Goal: Information Seeking & Learning: Learn about a topic

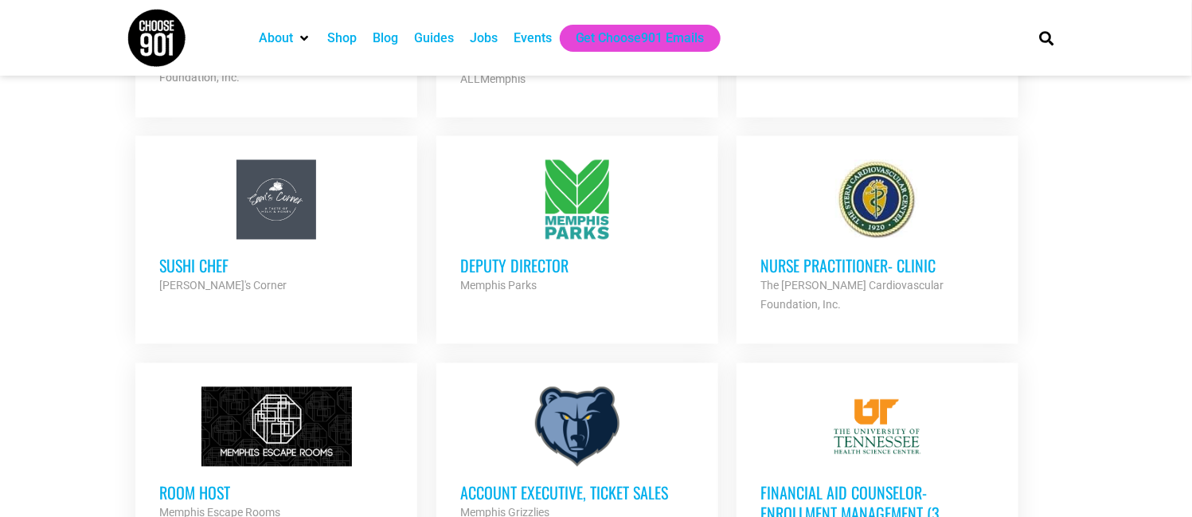
scroll to position [1167, 0]
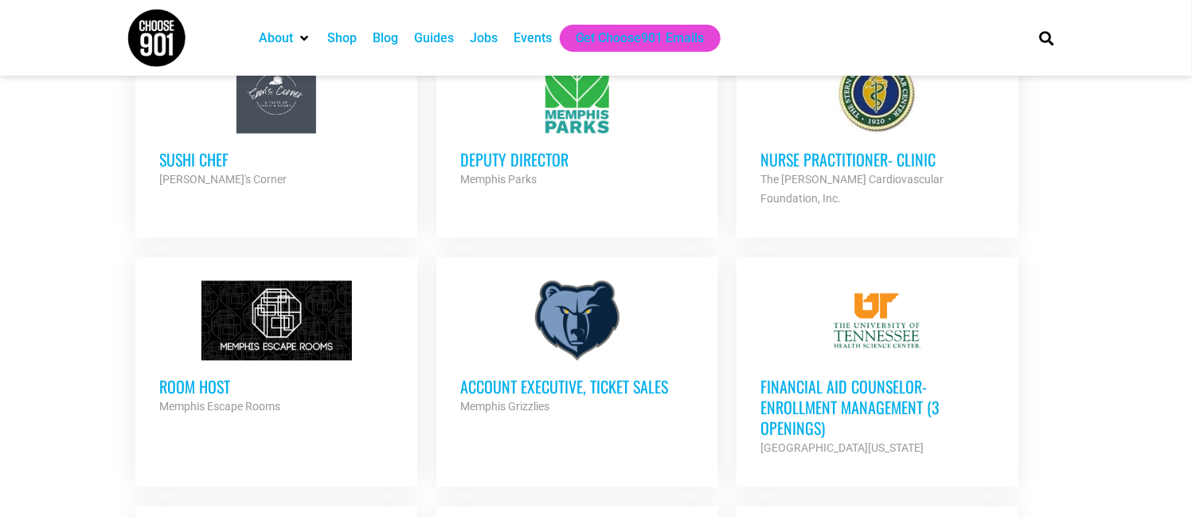
click at [584, 377] on h3 "Account Executive, Ticket Sales" at bounding box center [577, 387] width 234 height 21
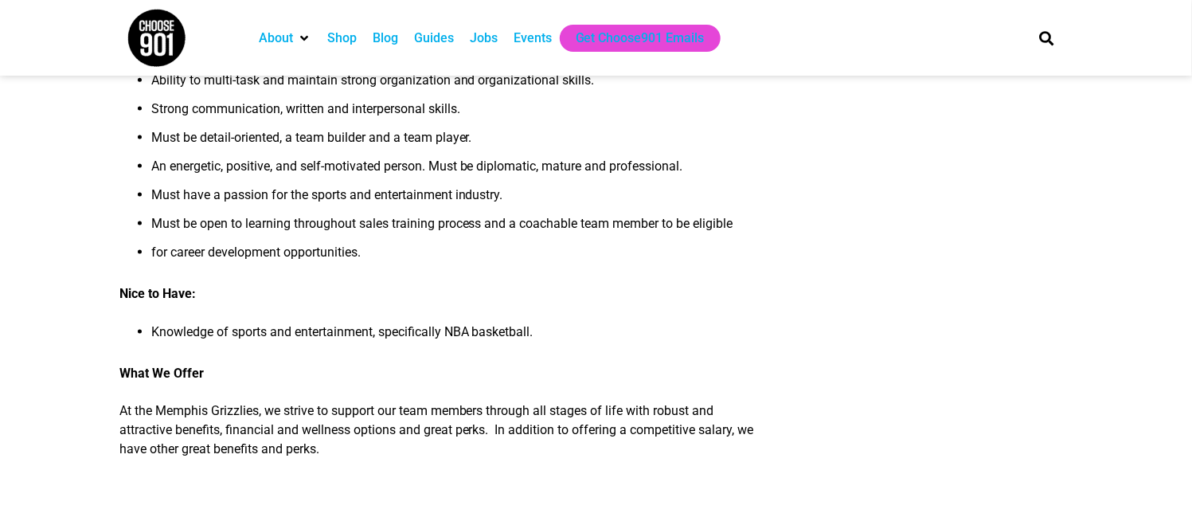
scroll to position [849, 0]
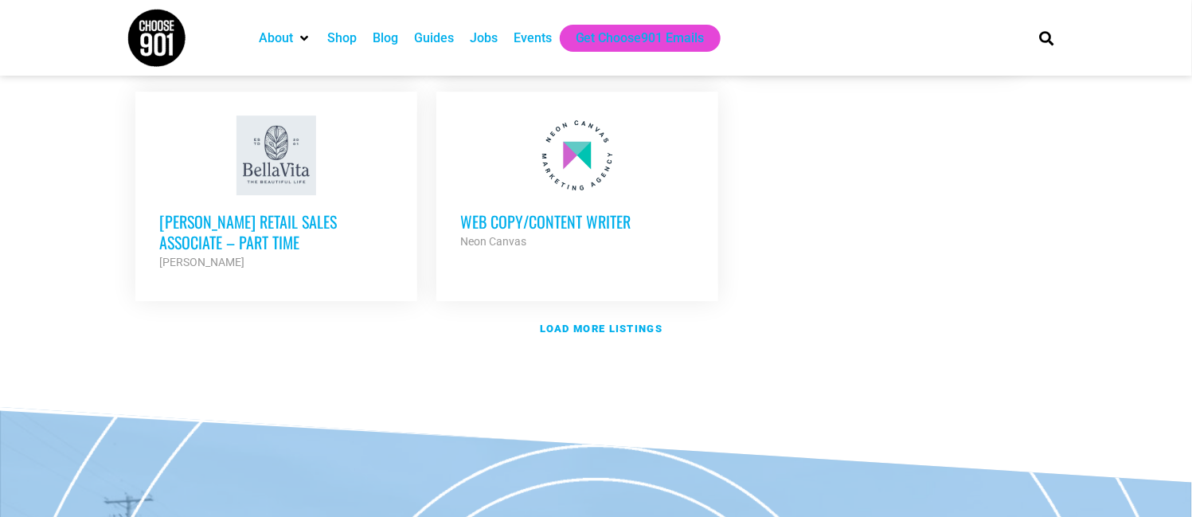
scroll to position [2017, 0]
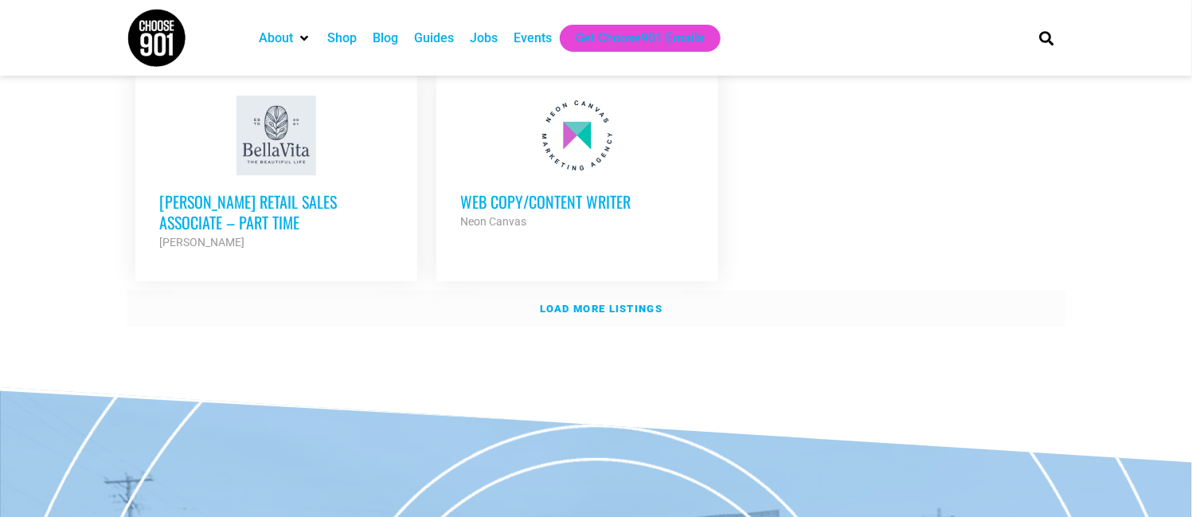
click at [600, 303] on strong "Load more listings" at bounding box center [601, 309] width 123 height 12
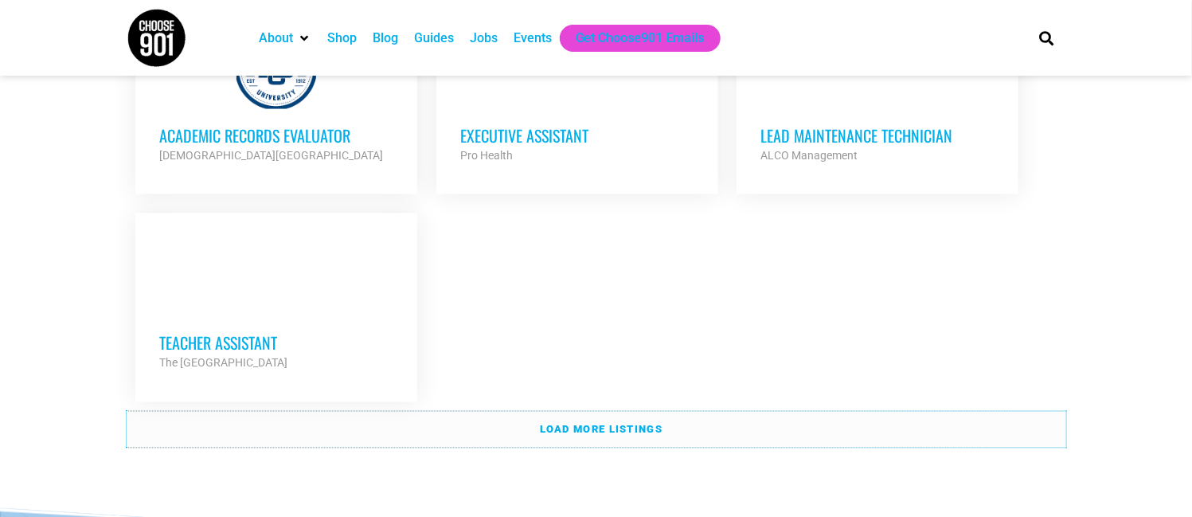
scroll to position [3503, 0]
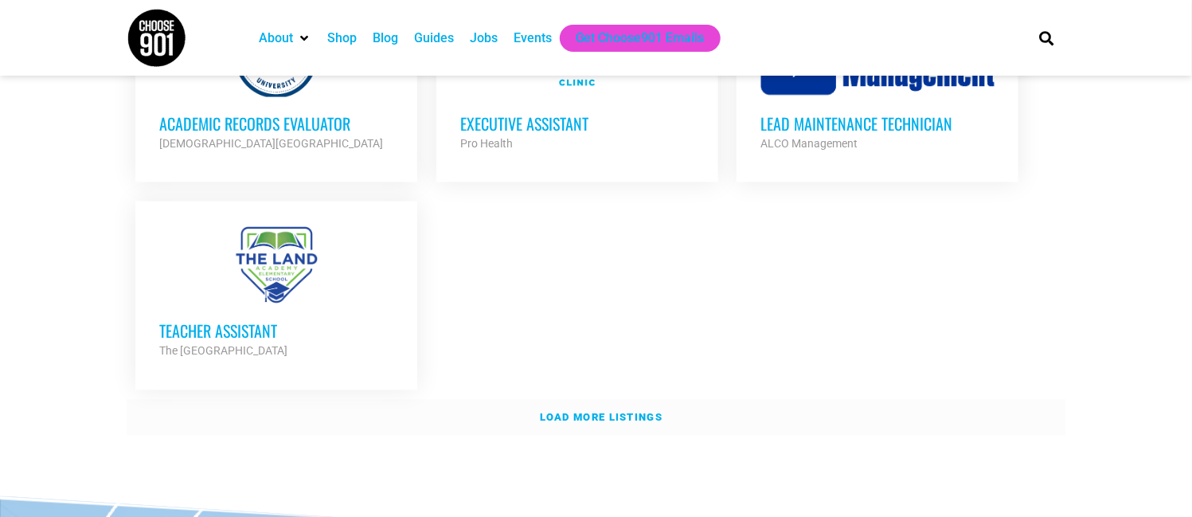
click at [583, 412] on strong "Load more listings" at bounding box center [601, 418] width 123 height 12
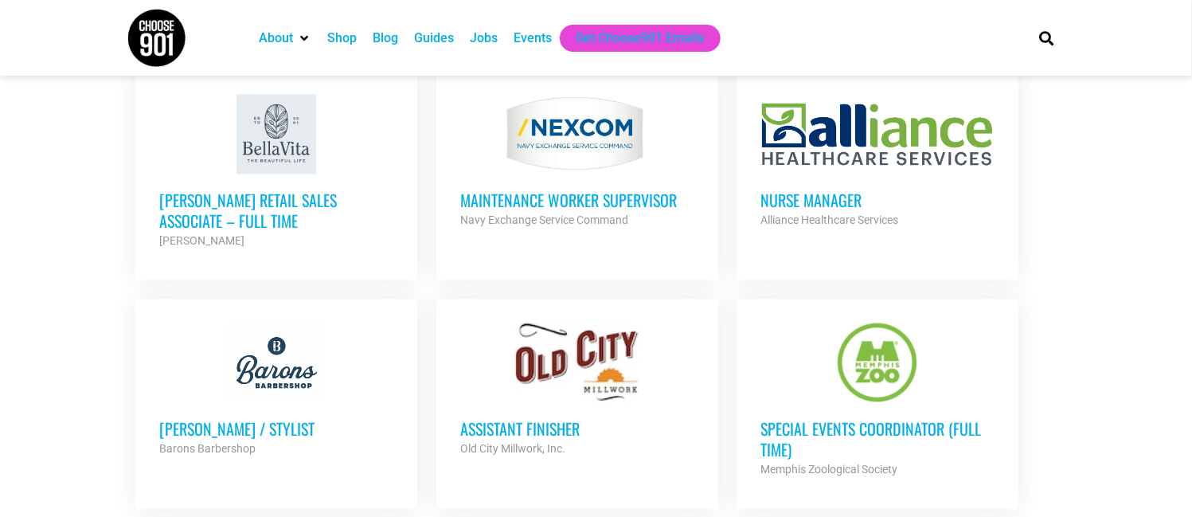
scroll to position [3715, 0]
